Goal: Find specific page/section: Find specific page/section

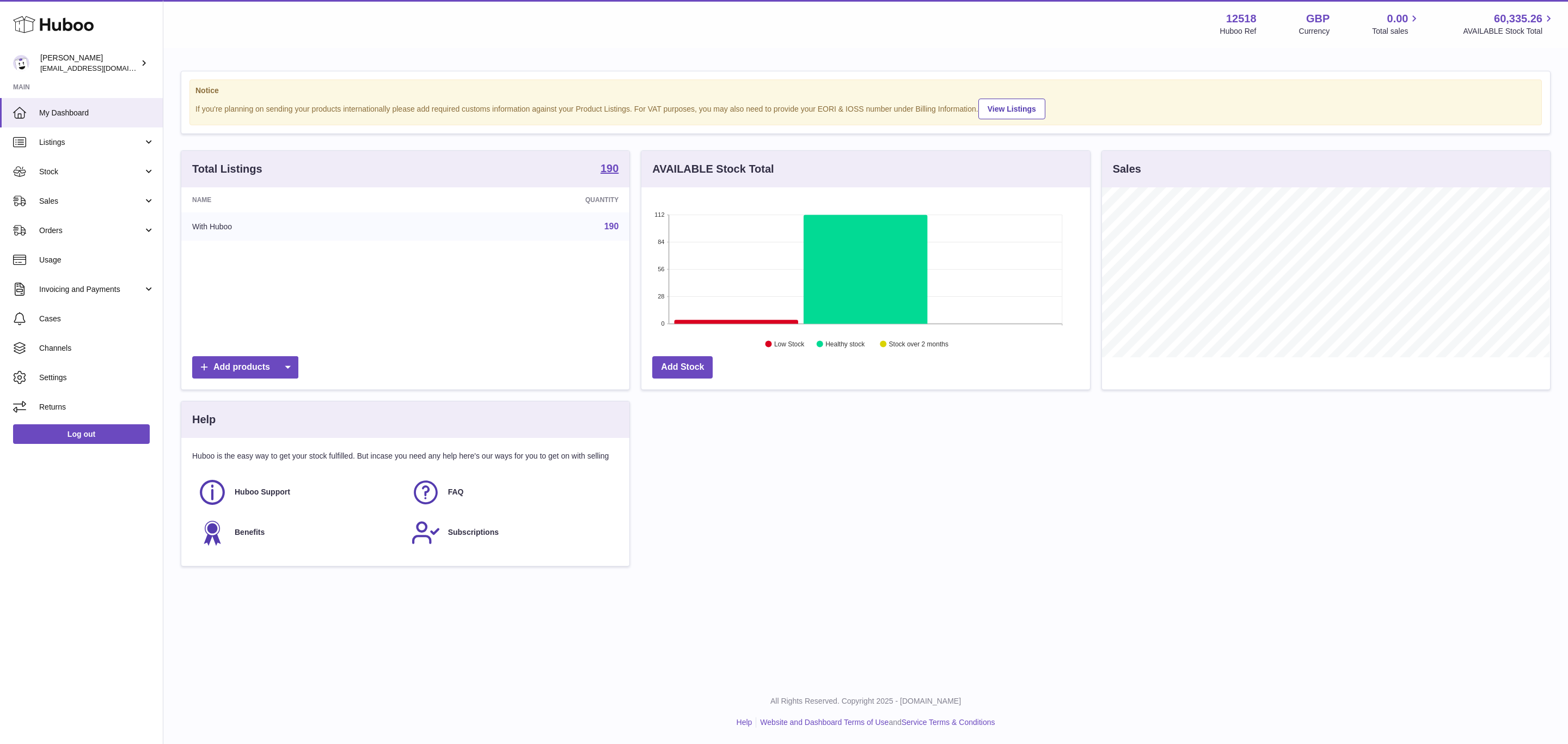
scroll to position [170, 447]
click at [613, 170] on strong "190" at bounding box center [609, 168] width 18 height 11
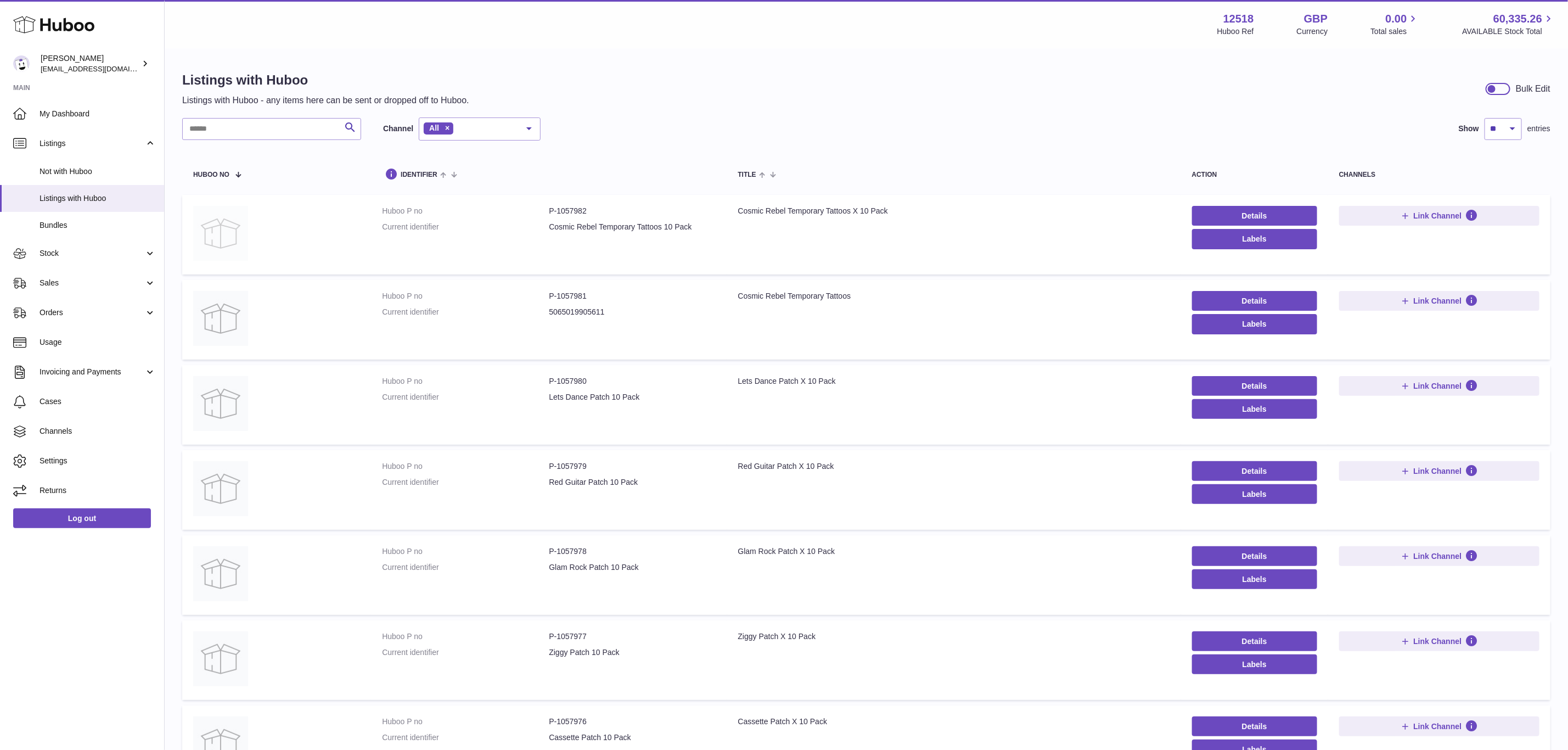
click at [226, 231] on img at bounding box center [220, 233] width 55 height 55
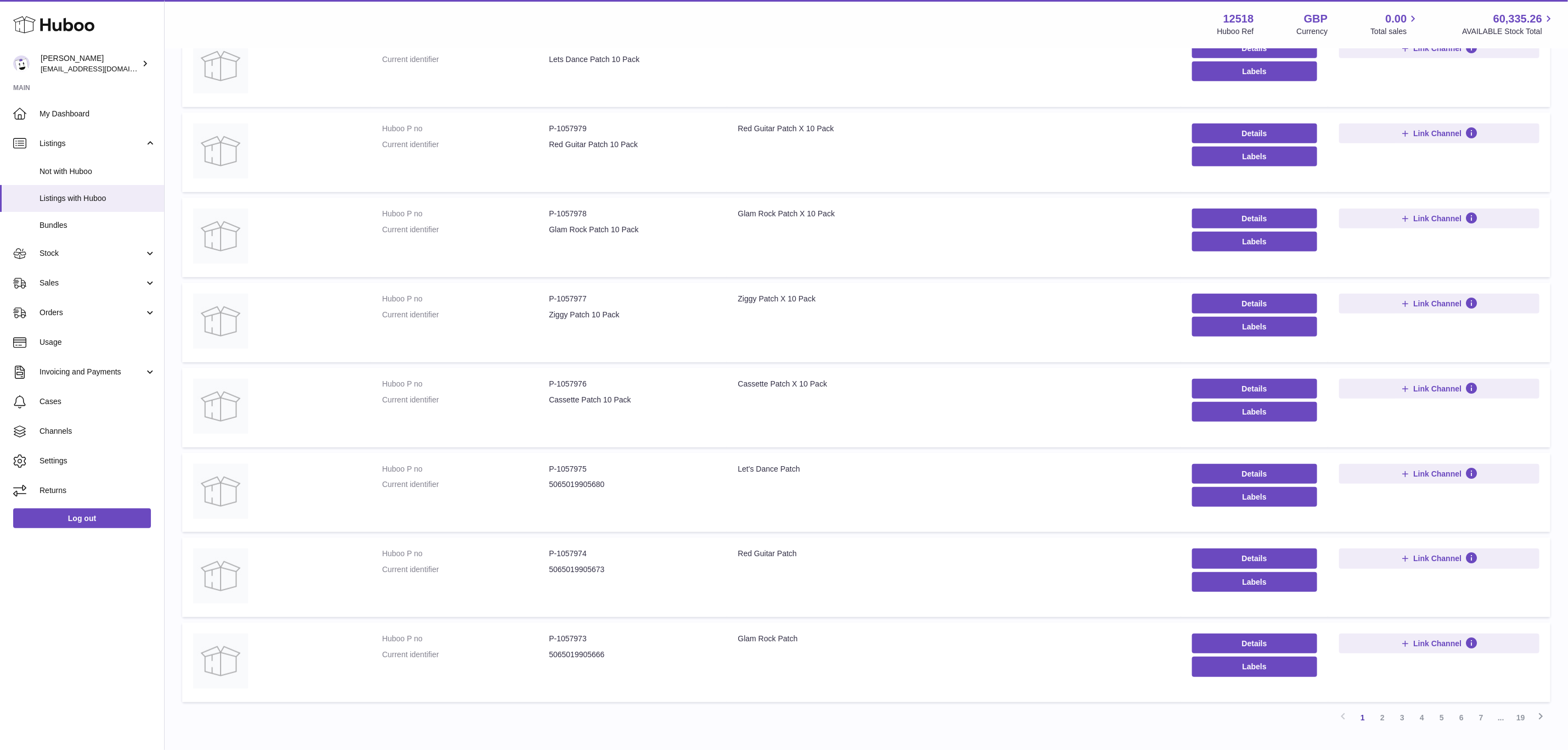
scroll to position [407, 0]
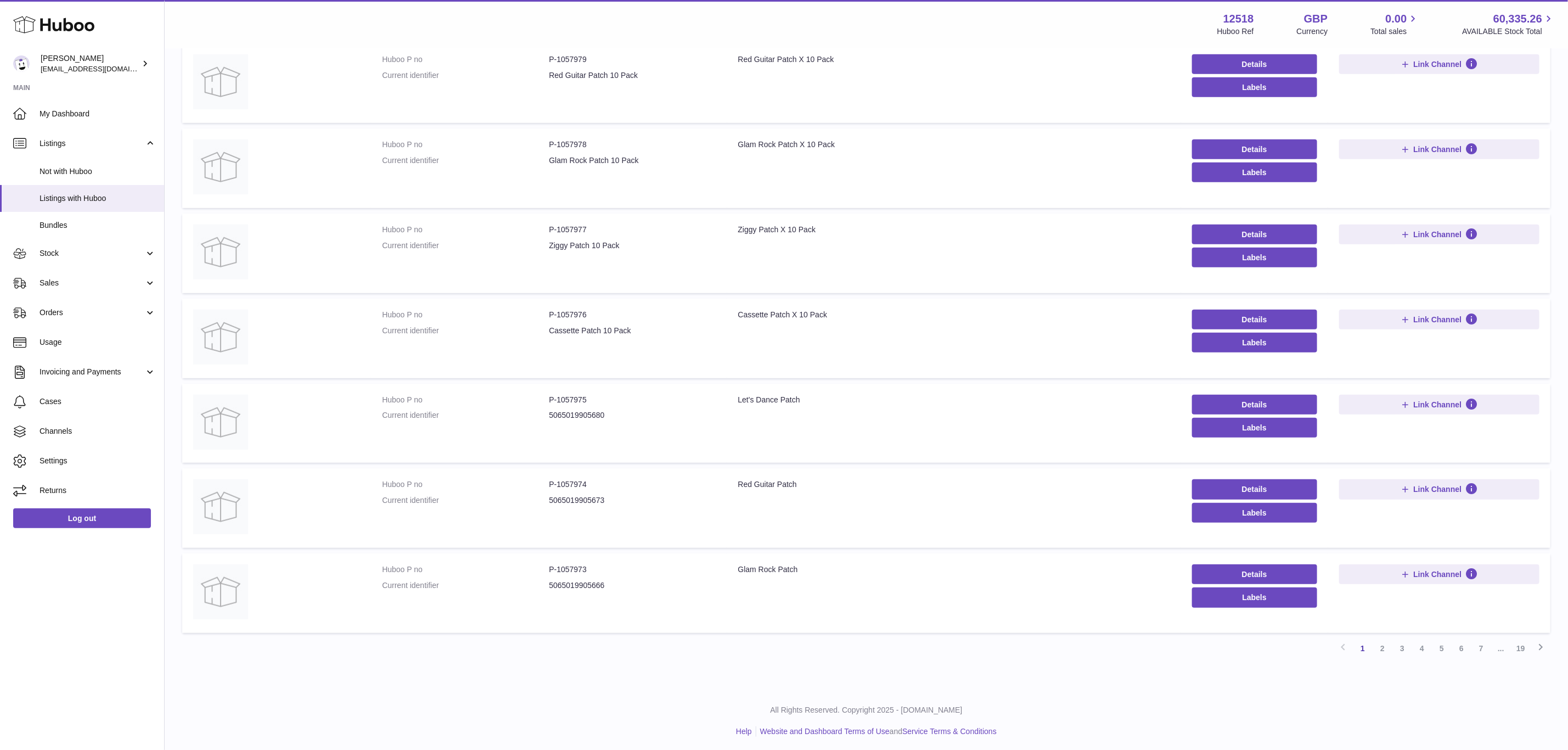
click at [762, 747] on div "All Rights Reserved. Copyright 2025 - Huboo.co.uk Help Website and Dashboard Te…" at bounding box center [866, 720] width 1403 height 65
